Goal: Navigation & Orientation: Understand site structure

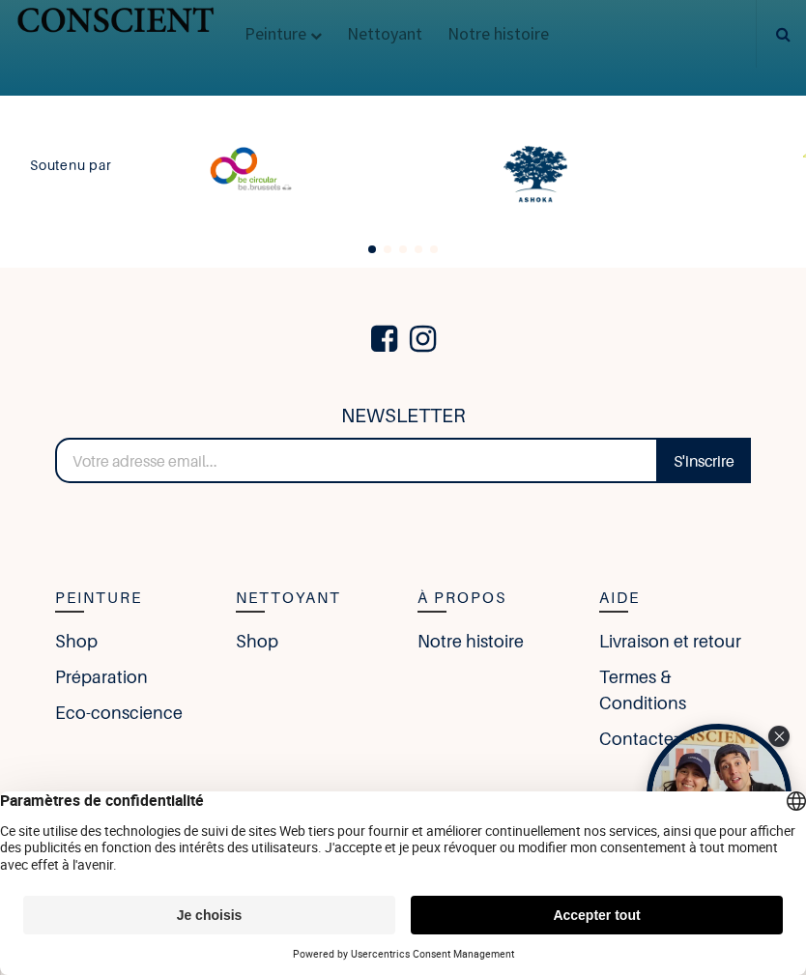
scroll to position [4281, 0]
click at [490, 644] on link "Notre histoire" at bounding box center [470, 641] width 106 height 26
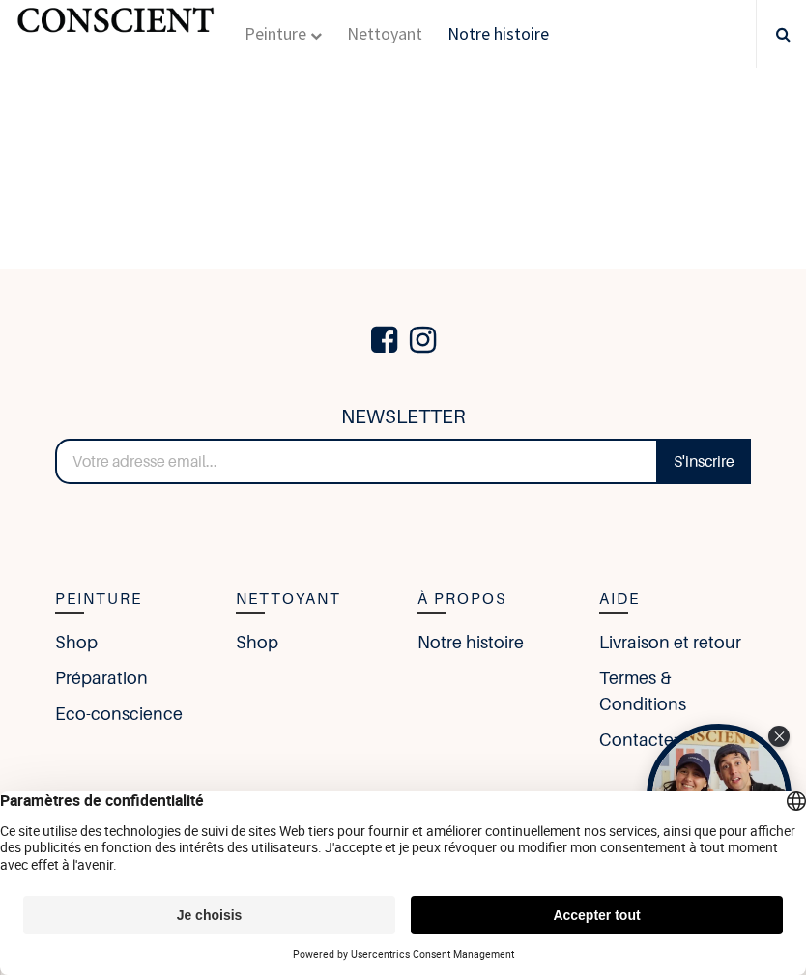
scroll to position [2830, 0]
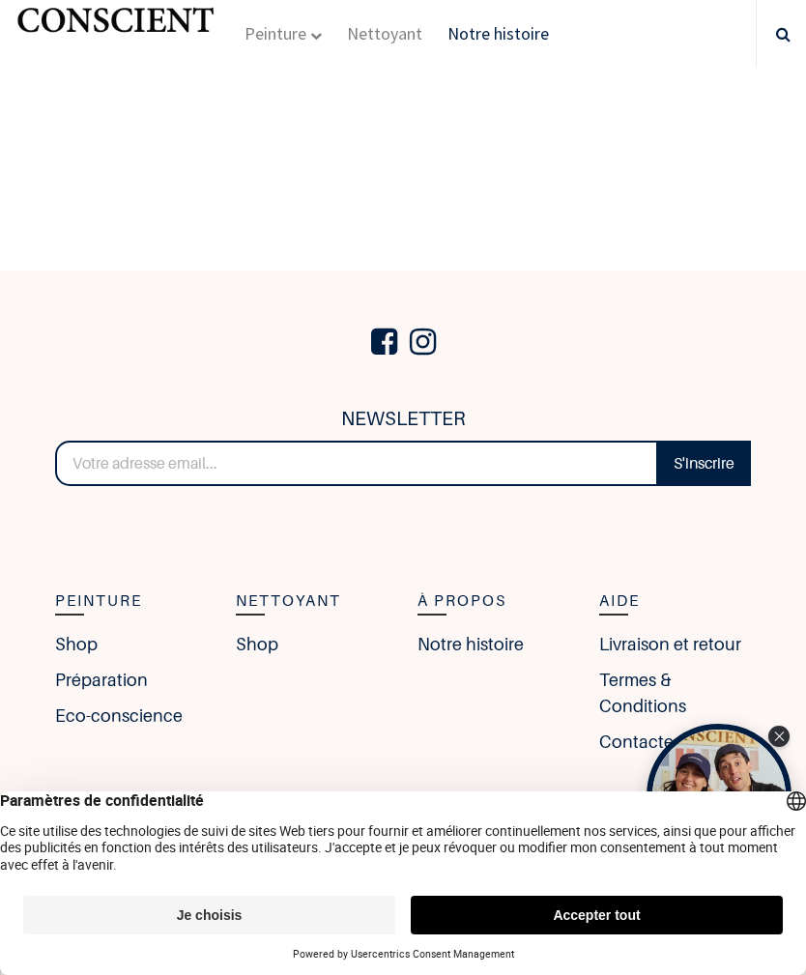
click at [83, 631] on link "Shop" at bounding box center [76, 644] width 43 height 26
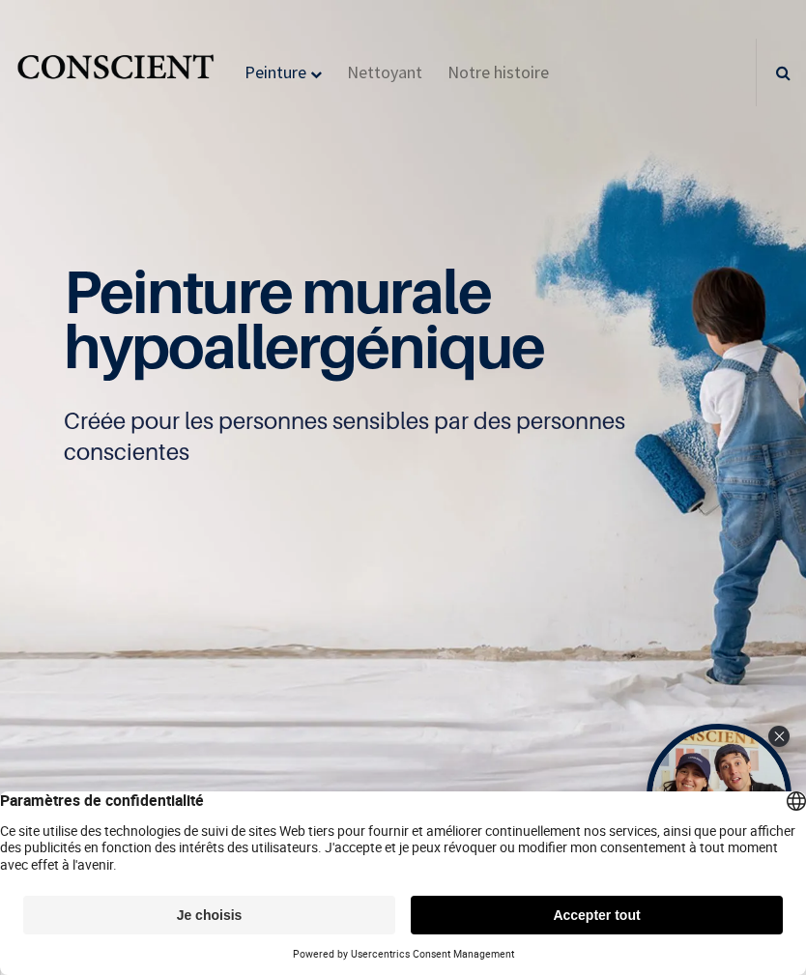
scroll to position [1, 0]
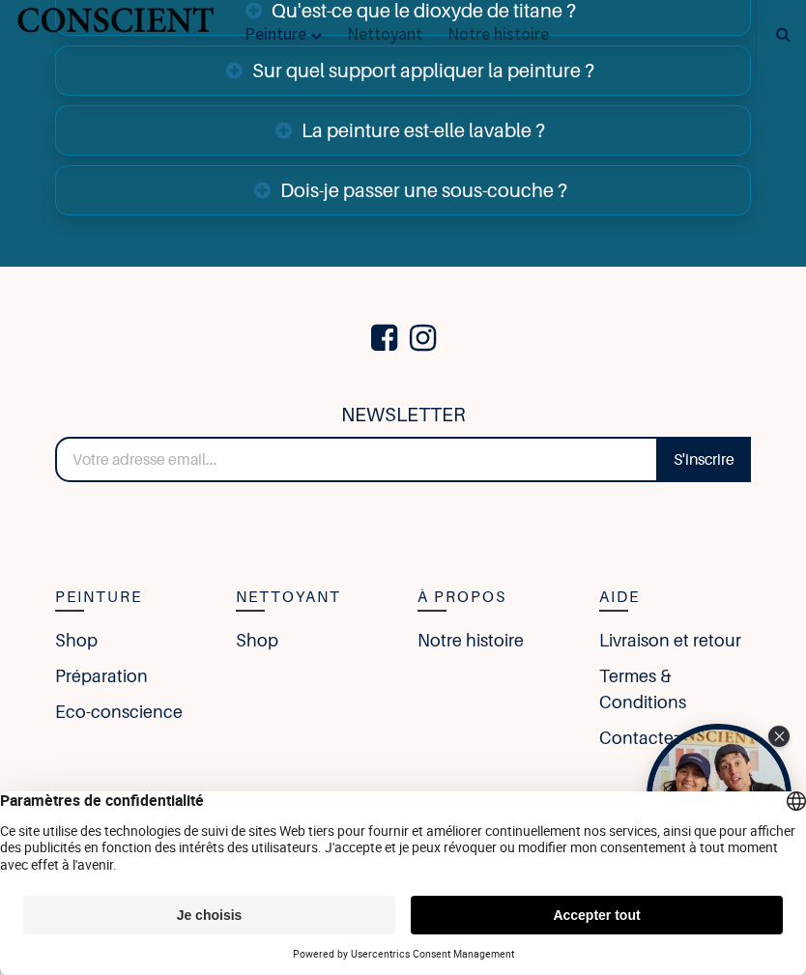
scroll to position [11471, 0]
click at [649, 689] on link "Termes & Conditions" at bounding box center [675, 689] width 153 height 52
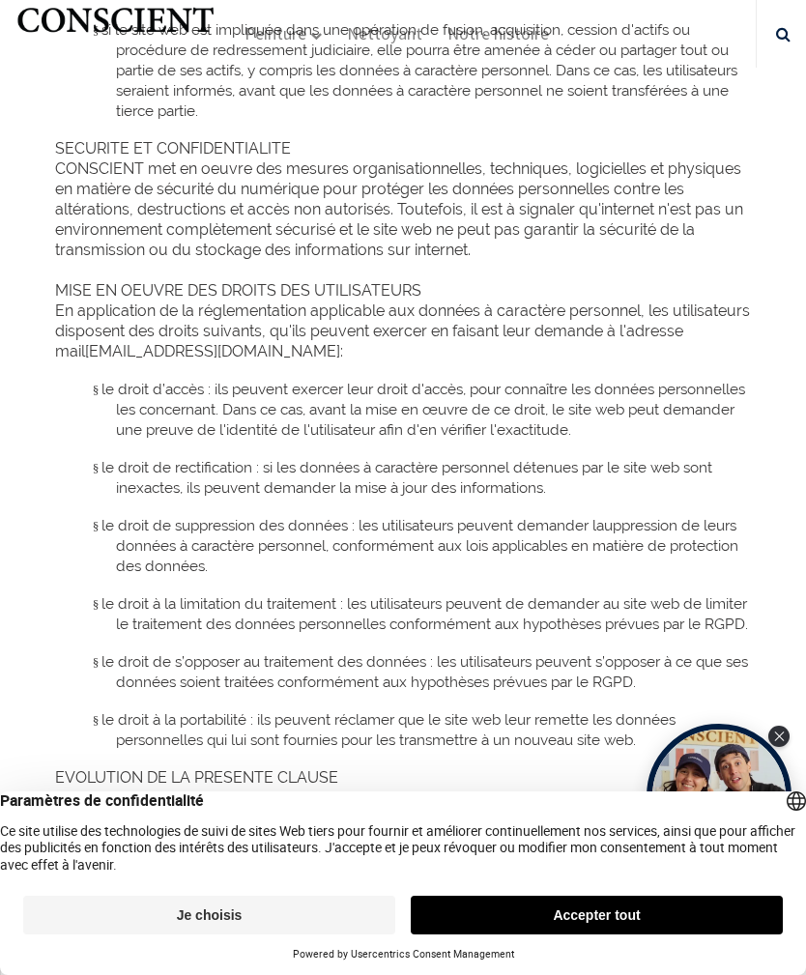
scroll to position [13360, 0]
